Goal: Obtain resource: Obtain resource

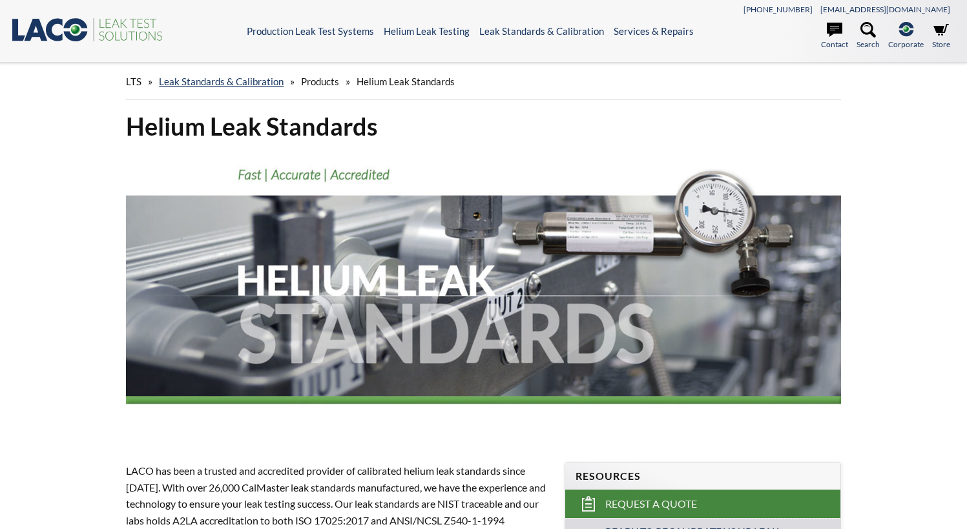
select select "Language Translate Widget"
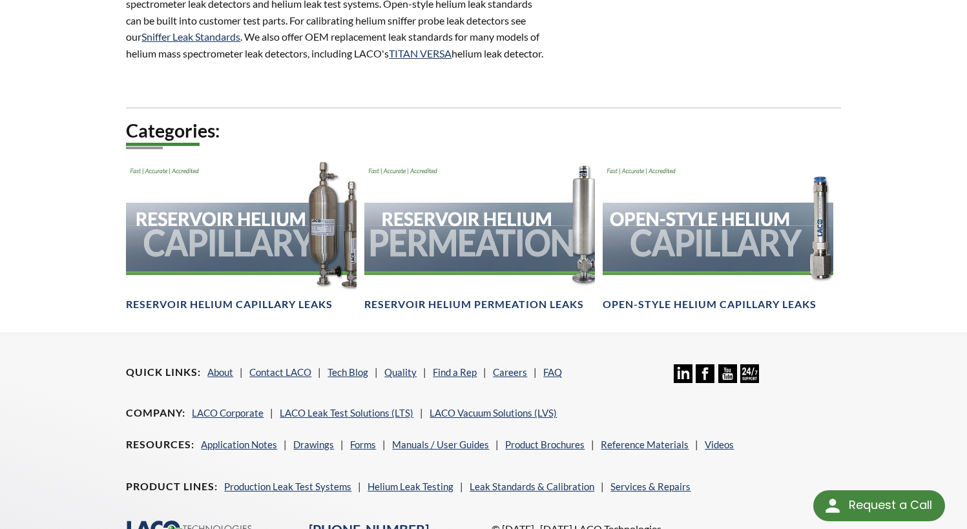
scroll to position [840, 0]
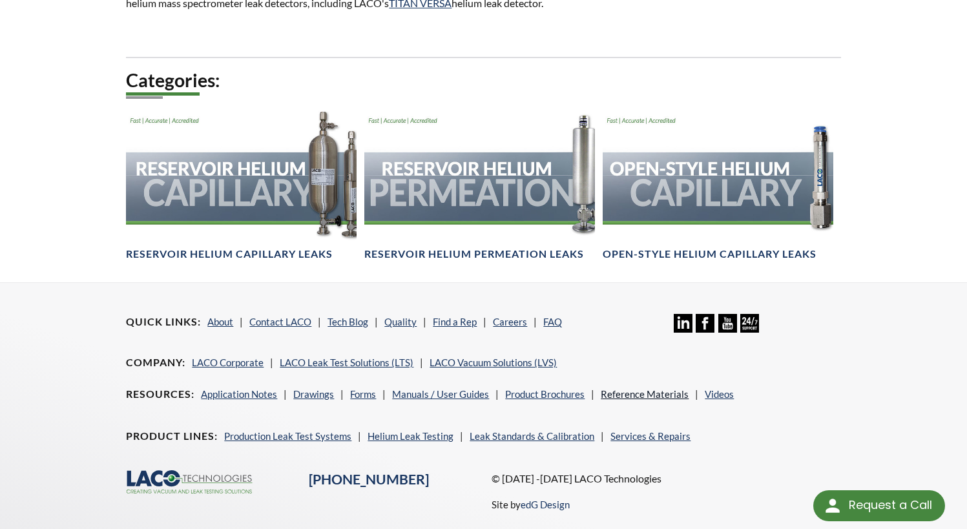
click at [609, 400] on link "Reference Materials" at bounding box center [645, 394] width 88 height 12
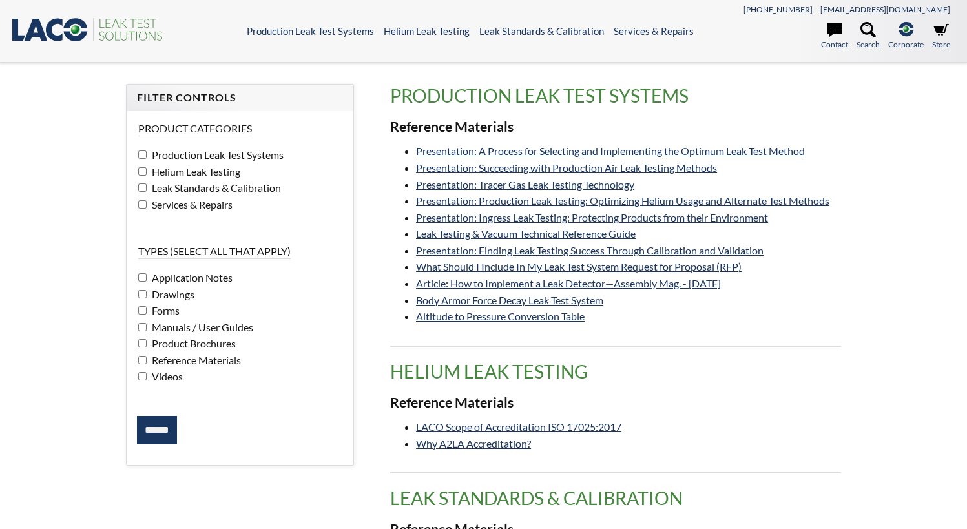
select select "Language Translate Widget"
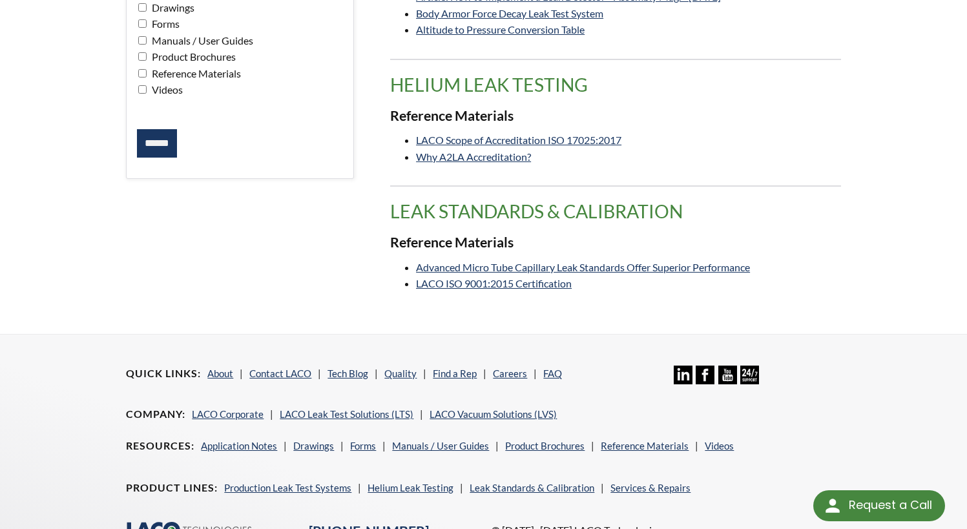
scroll to position [323, 0]
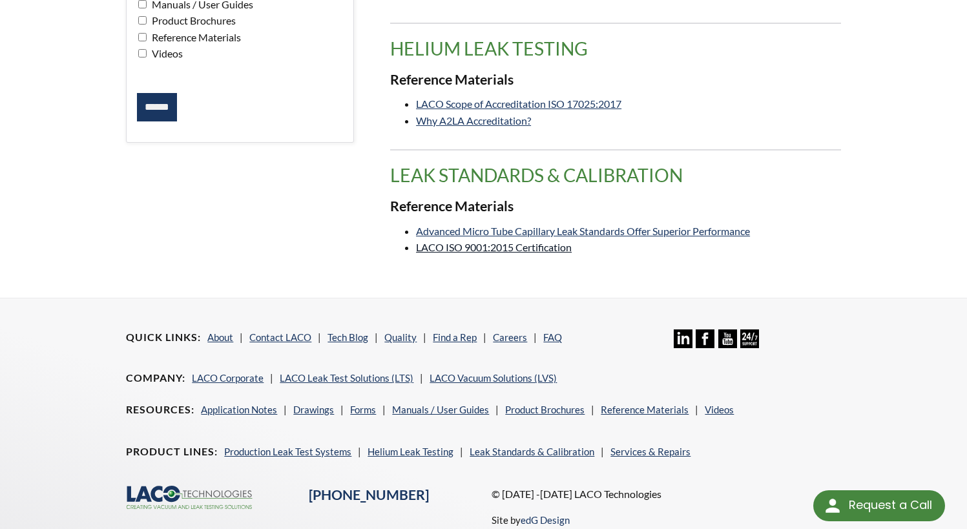
click at [538, 247] on link "LACO ISO 9001:2015 Certification" at bounding box center [494, 247] width 156 height 12
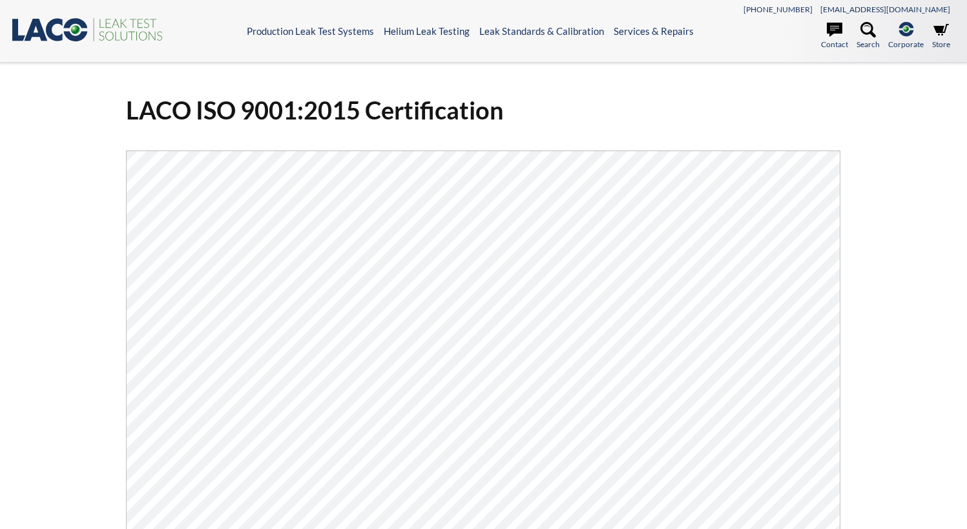
select select "Language Translate Widget"
